Goal: Check status: Check status

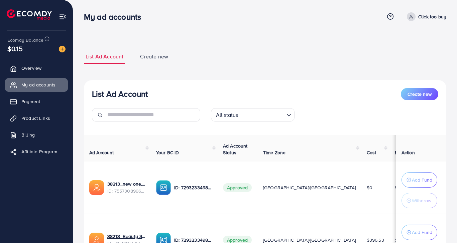
scroll to position [72, 0]
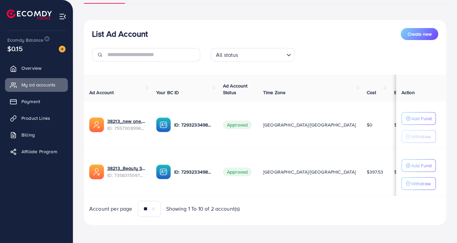
scroll to position [61, 0]
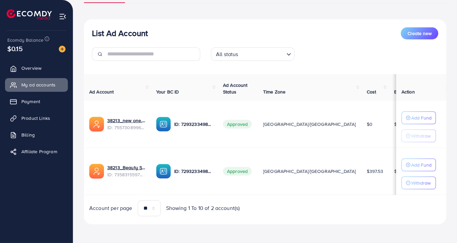
drag, startPoint x: 329, startPoint y: 171, endPoint x: 351, endPoint y: 170, distance: 21.7
click at [351, 170] on tr "38213_Beauty Soft_1713241368242 ID: 7358315597345652753 ID: 7293233498205437953…" at bounding box center [319, 171] width 470 height 47
click at [389, 178] on td "$18.2" at bounding box center [403, 171] width 28 height 47
drag, startPoint x: 325, startPoint y: 173, endPoint x: 341, endPoint y: 174, distance: 16.1
click at [389, 174] on td "$18.2" at bounding box center [403, 171] width 28 height 47
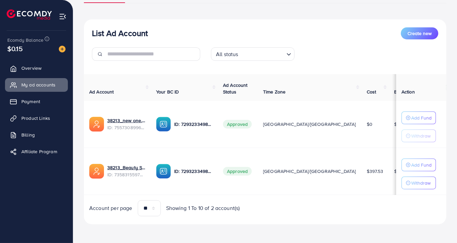
click at [389, 177] on td "$18.2" at bounding box center [403, 171] width 28 height 47
